Goal: Task Accomplishment & Management: Use online tool/utility

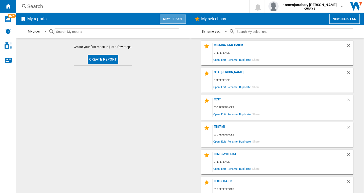
click at [171, 17] on button "New report" at bounding box center [173, 19] width 26 height 10
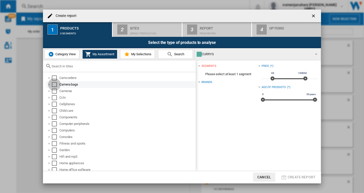
click at [54, 85] on div "Select" at bounding box center [54, 84] width 5 height 5
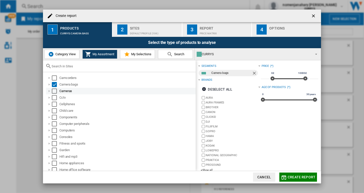
click at [55, 92] on div "Select" at bounding box center [54, 91] width 5 height 5
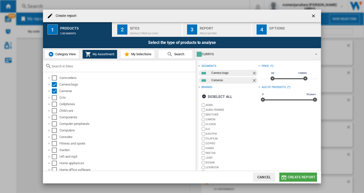
click at [293, 176] on span "Create report" at bounding box center [302, 177] width 28 height 4
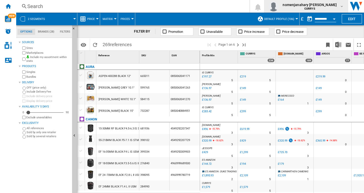
click at [300, 8] on span "CURRYS" at bounding box center [310, 8] width 54 height 3
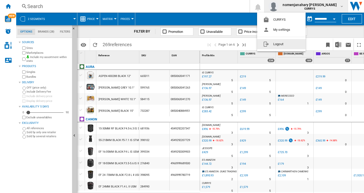
click at [285, 43] on button "Logout" at bounding box center [281, 44] width 49 height 10
